Goal: Task Accomplishment & Management: Use online tool/utility

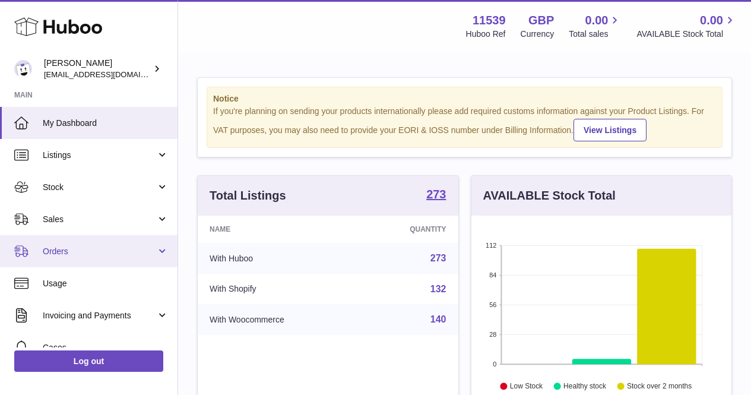
scroll to position [185, 260]
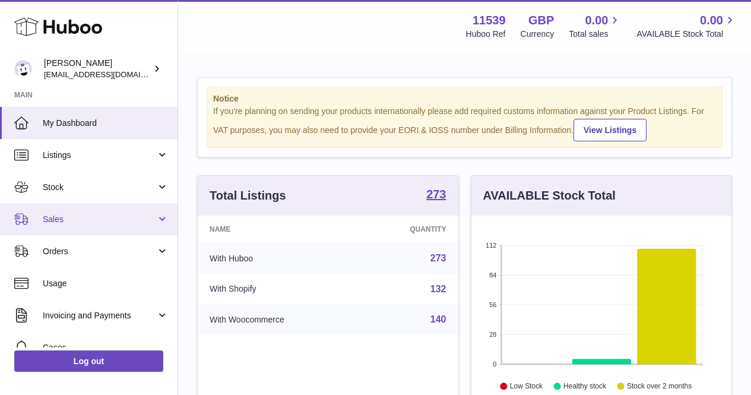
click at [126, 225] on link "Sales" at bounding box center [89, 219] width 178 height 32
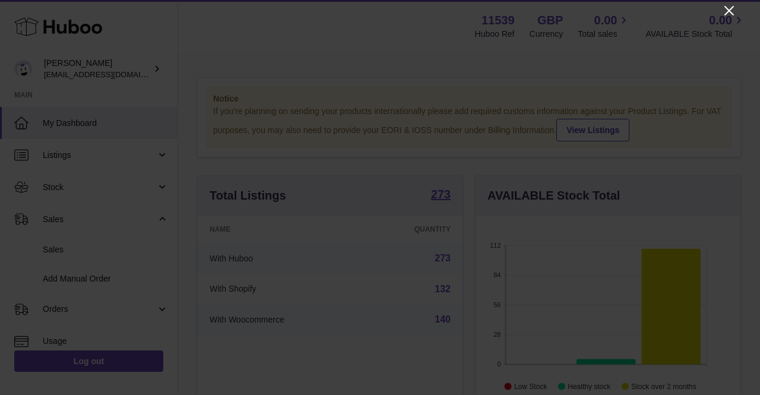
click at [731, 5] on icon "Close" at bounding box center [729, 11] width 14 height 14
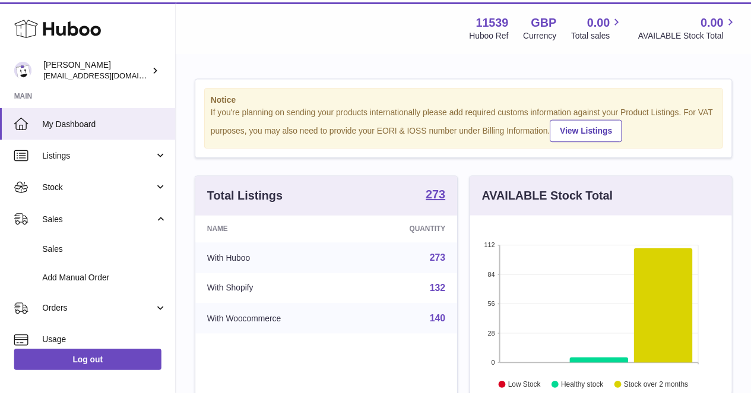
scroll to position [593652, 593576]
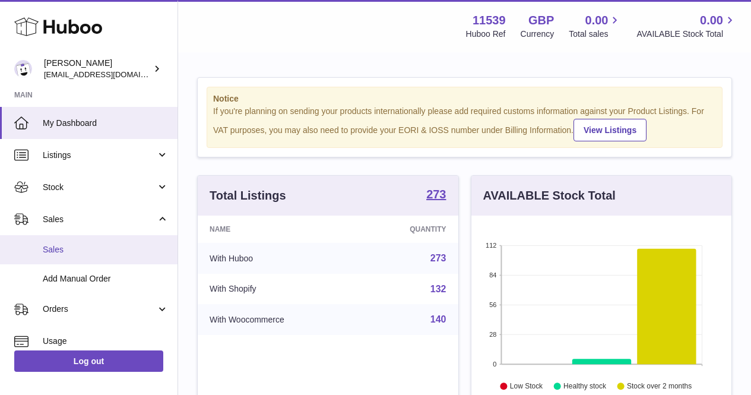
click at [96, 245] on span "Sales" at bounding box center [106, 249] width 126 height 11
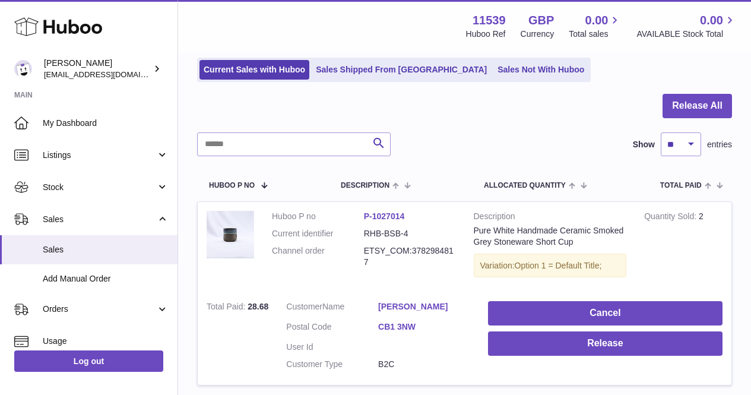
scroll to position [138, 0]
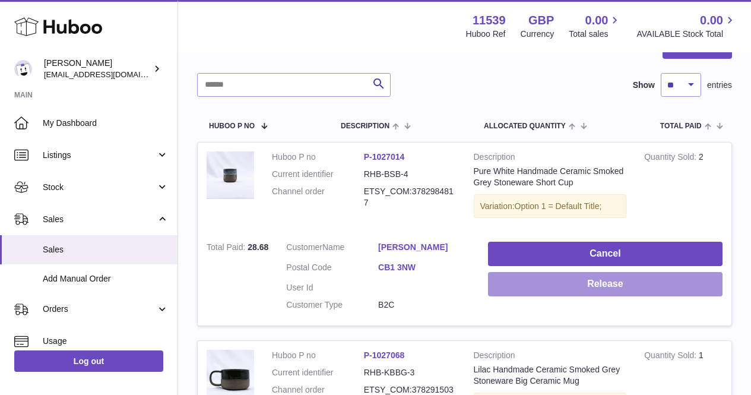
click at [530, 289] on button "Release" at bounding box center [605, 284] width 235 height 24
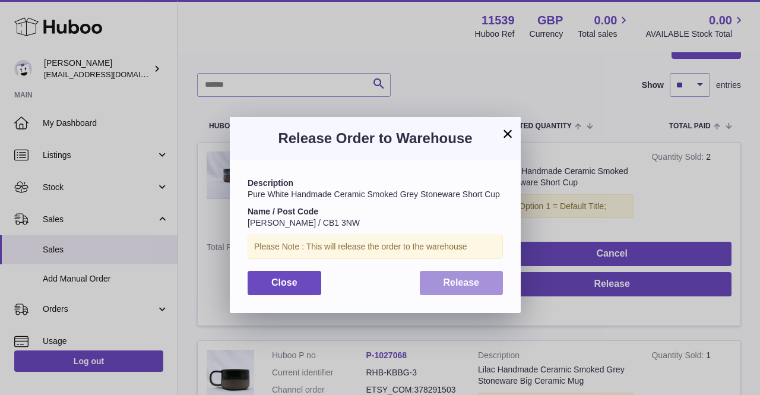
click at [441, 287] on button "Release" at bounding box center [462, 283] width 84 height 24
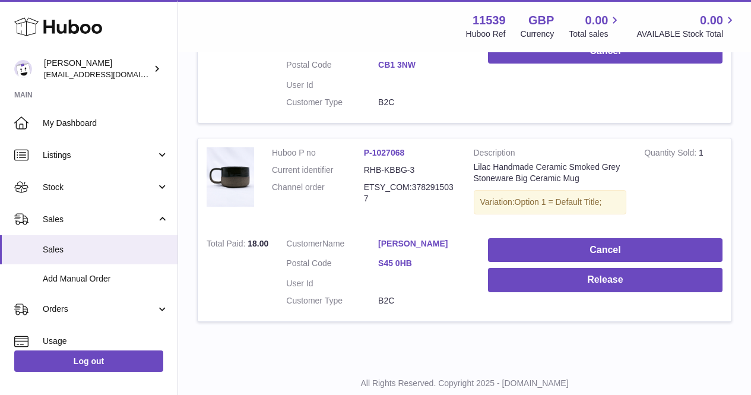
scroll to position [375, 0]
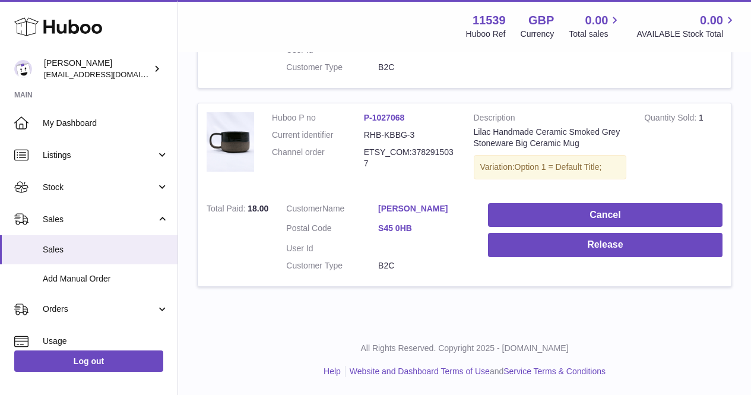
click at [501, 258] on td "Cancel Release" at bounding box center [605, 240] width 252 height 93
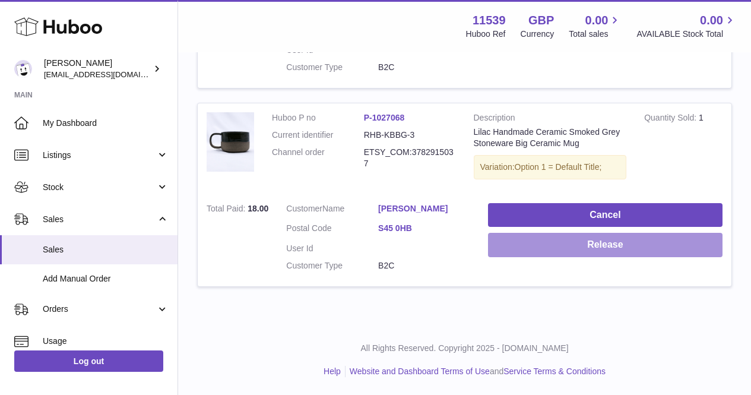
click at [501, 253] on button "Release" at bounding box center [605, 245] width 235 height 24
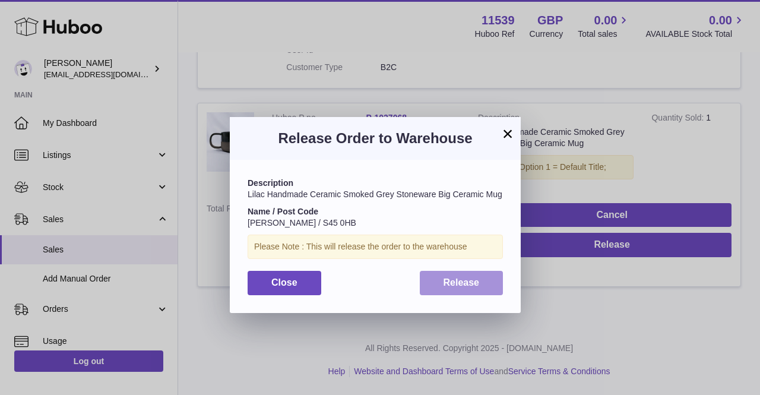
click at [459, 271] on button "Release" at bounding box center [462, 283] width 84 height 24
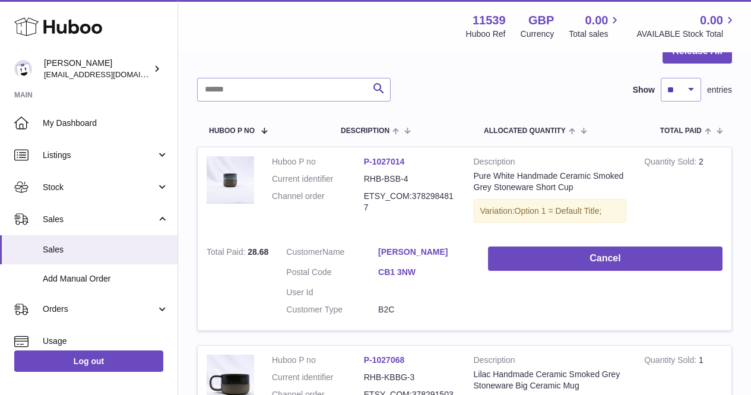
scroll to position [0, 0]
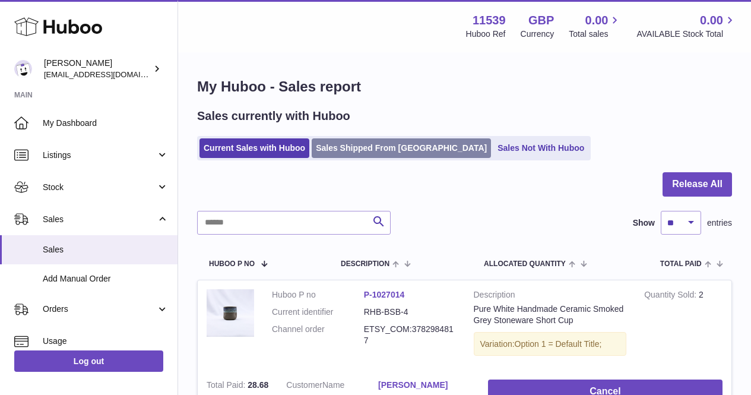
click at [367, 150] on link "Sales Shipped From [GEOGRAPHIC_DATA]" at bounding box center [401, 148] width 179 height 20
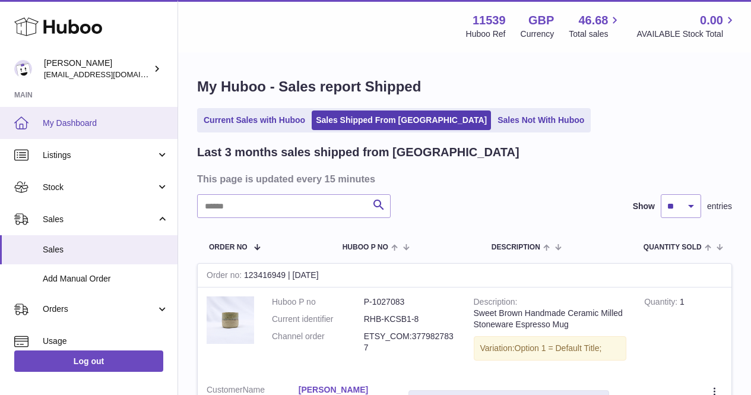
click at [97, 118] on span "My Dashboard" at bounding box center [106, 123] width 126 height 11
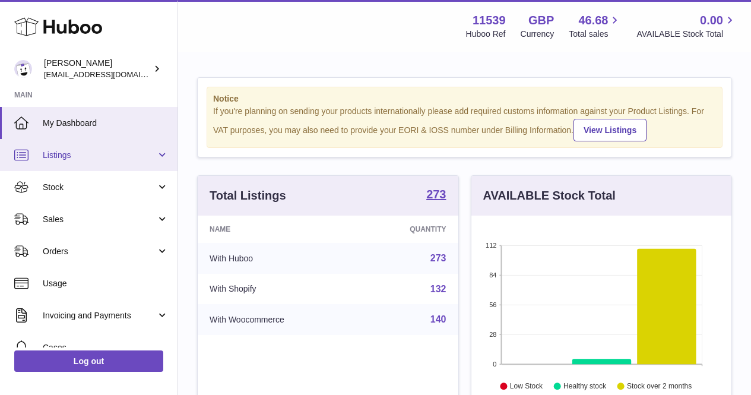
scroll to position [185, 260]
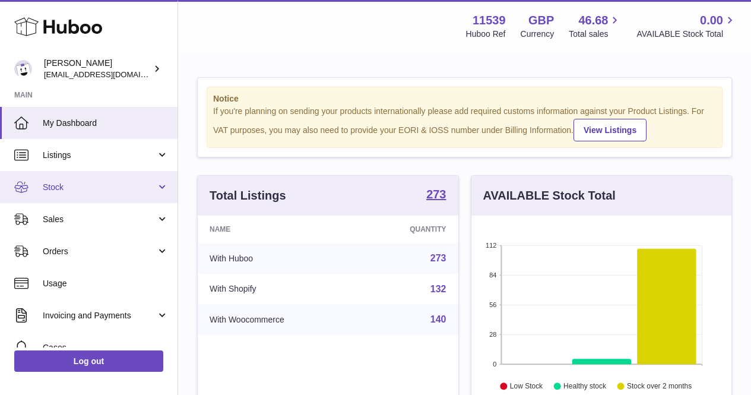
click at [97, 184] on span "Stock" at bounding box center [99, 187] width 113 height 11
